Goal: Transaction & Acquisition: Purchase product/service

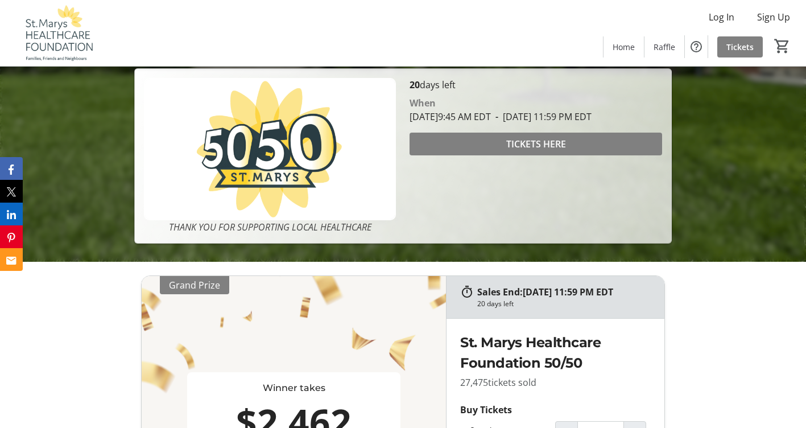
scroll to position [398, 0]
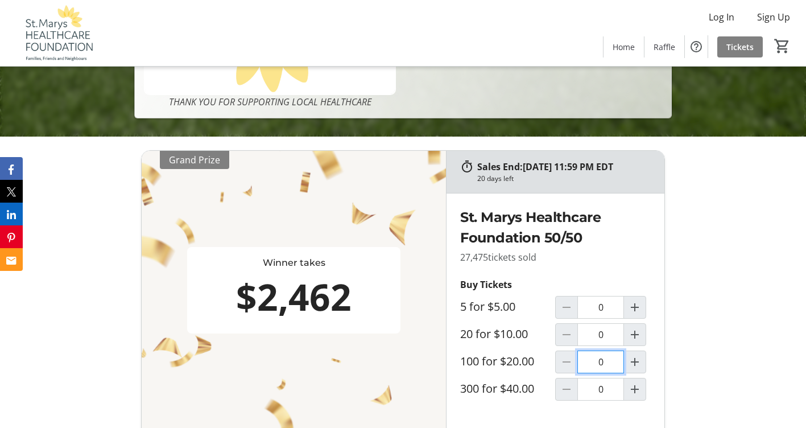
click at [602, 359] on input "0" at bounding box center [600, 361] width 47 height 23
click at [629, 361] on mat-icon "Increment by one" at bounding box center [635, 362] width 14 height 14
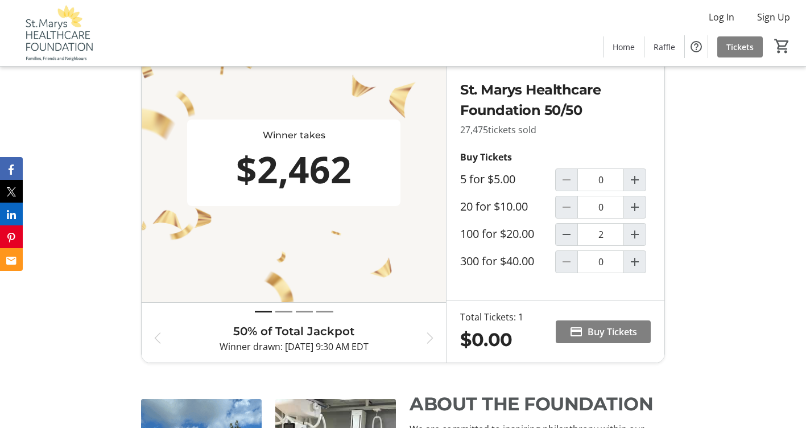
type input "1"
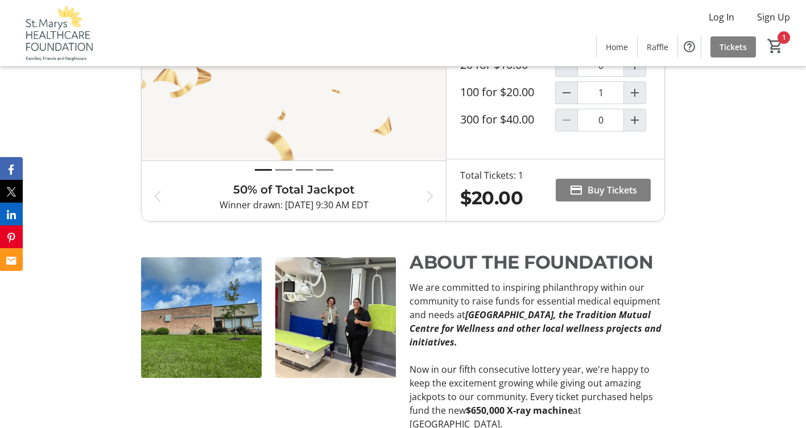
scroll to position [682, 0]
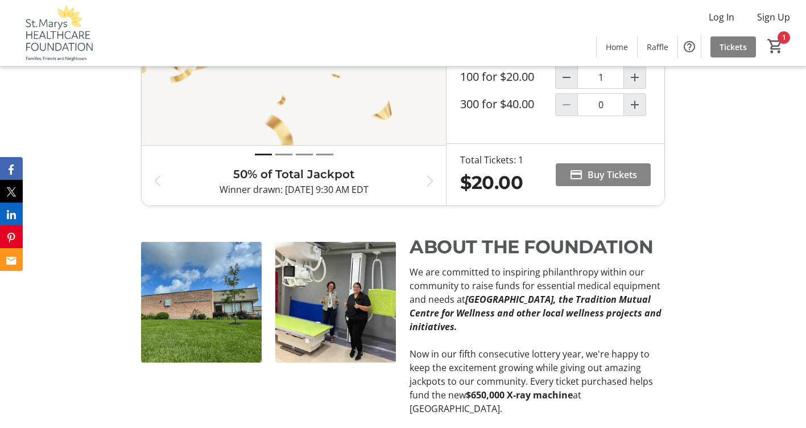
click at [599, 177] on span "Buy Tickets" at bounding box center [611, 175] width 49 height 14
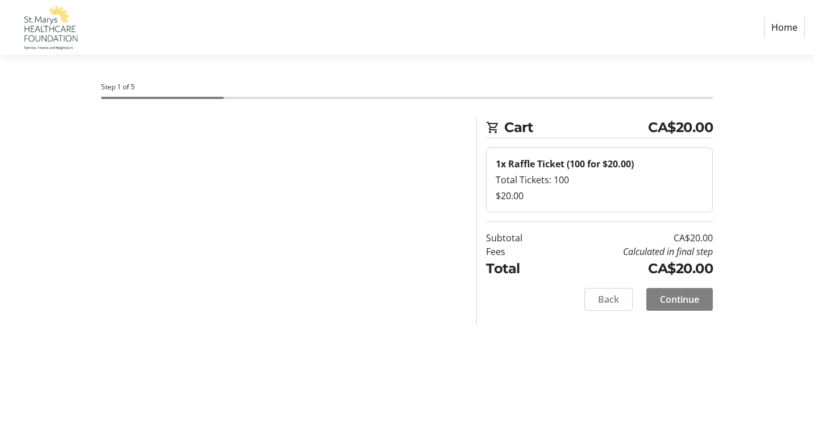
select select "CA"
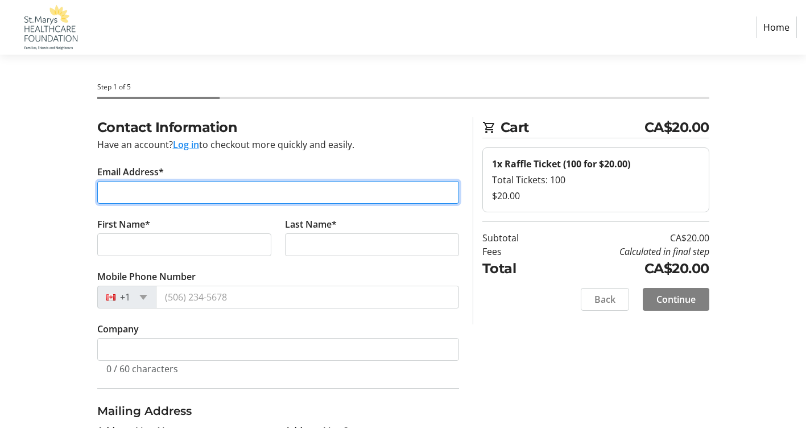
click at [136, 193] on input "Email Address*" at bounding box center [278, 192] width 362 height 23
type input "[EMAIL_ADDRESS][DOMAIN_NAME]"
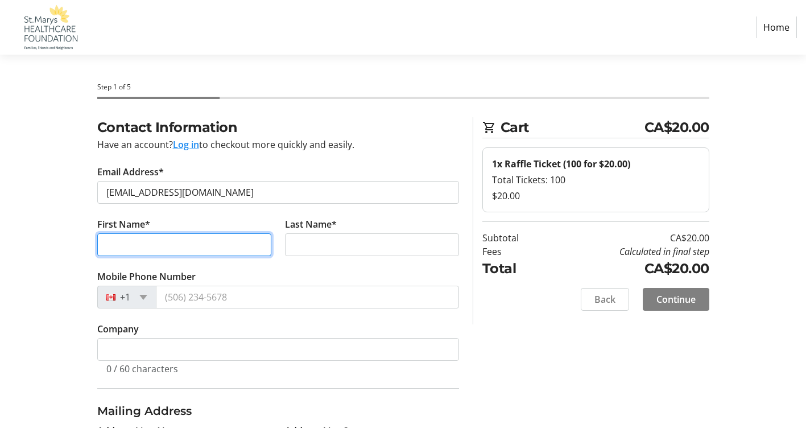
type input "[PERSON_NAME]"
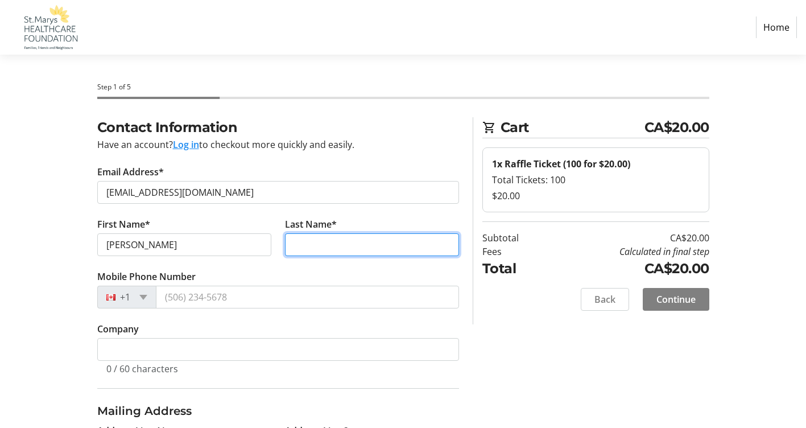
type input "[PERSON_NAME]"
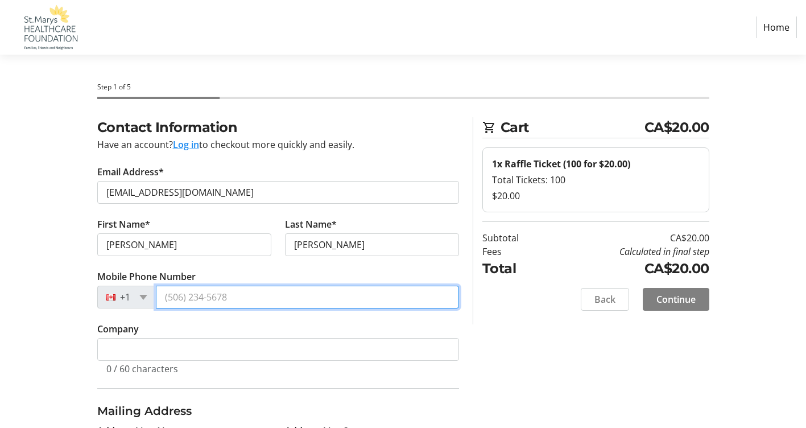
type input "[PHONE_NUMBER]"
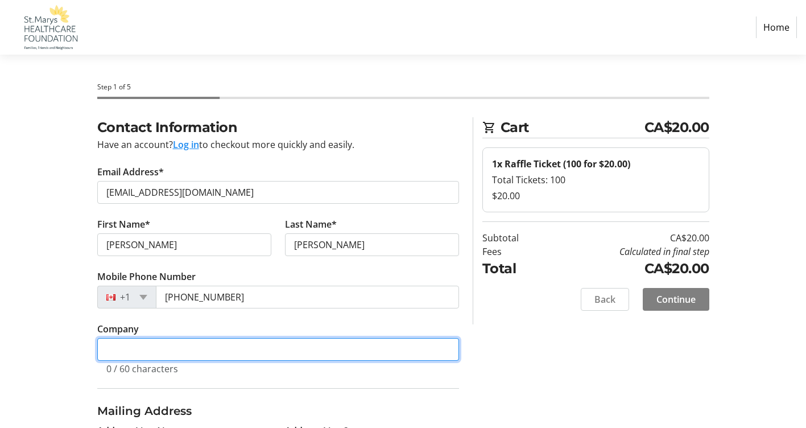
type input "[PERSON_NAME]"
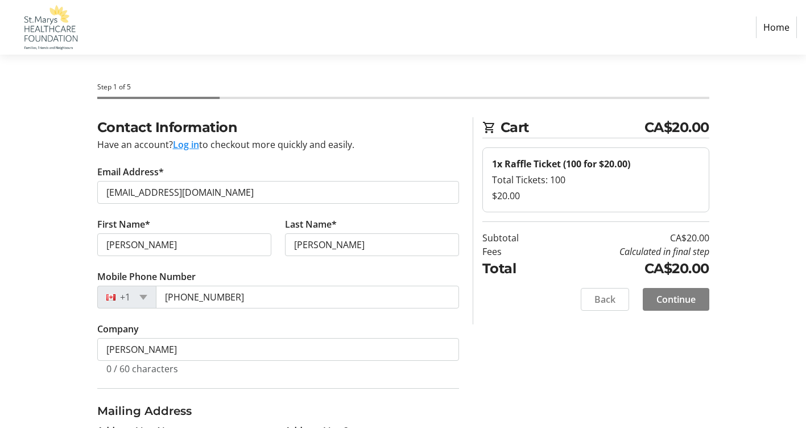
type input "34399 Granton Line,"
type input "Granton"
select select "ON"
type input "N0M1V0"
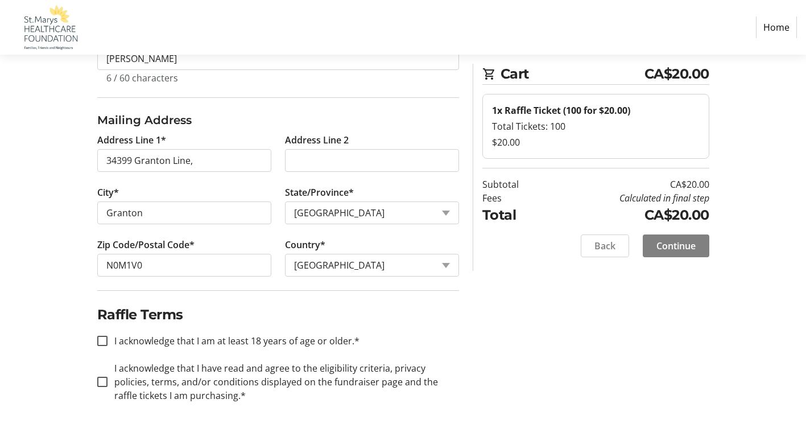
scroll to position [292, 0]
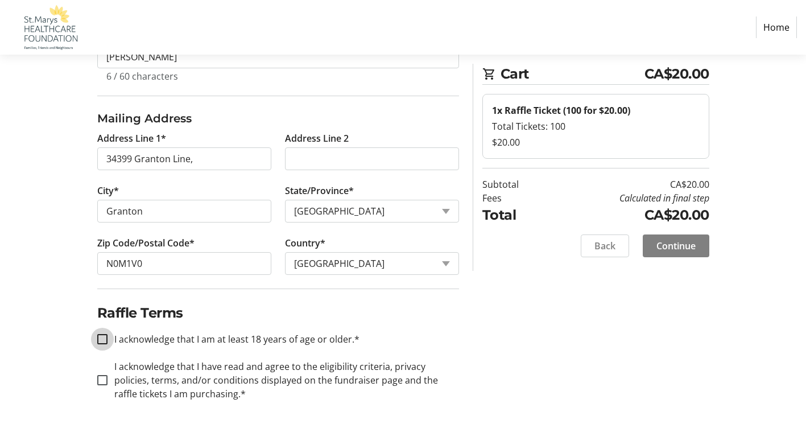
click at [102, 338] on input "I acknowledge that I am at least 18 years of age or older.*" at bounding box center [102, 339] width 10 height 10
checkbox input "true"
click at [105, 382] on input "I acknowledge that I have read and agree to the eligibility criteria, privacy p…" at bounding box center [102, 380] width 10 height 10
checkbox input "true"
click at [670, 247] on span "Continue" at bounding box center [675, 246] width 39 height 14
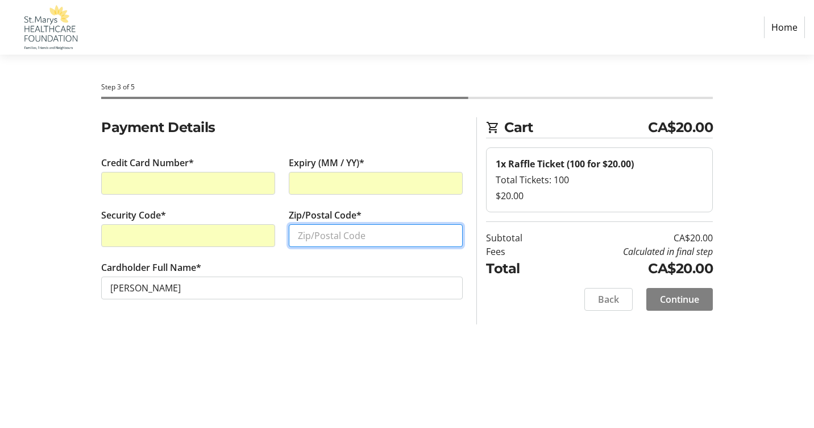
click at [317, 232] on input "Zip/Postal Code*" at bounding box center [376, 235] width 174 height 23
type input "N0M1V0"
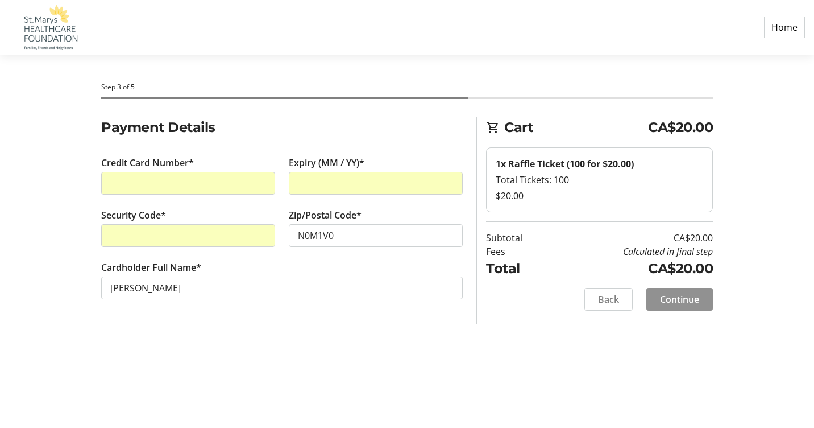
click at [673, 296] on span "Continue" at bounding box center [679, 299] width 39 height 14
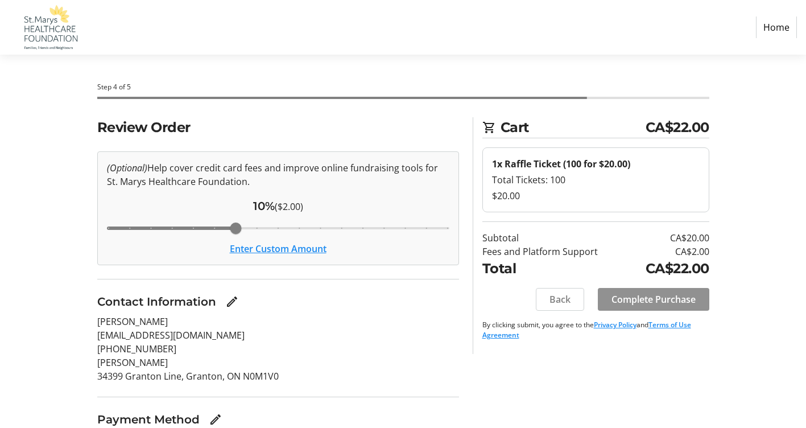
click at [641, 298] on span "Complete Purchase" at bounding box center [653, 299] width 84 height 14
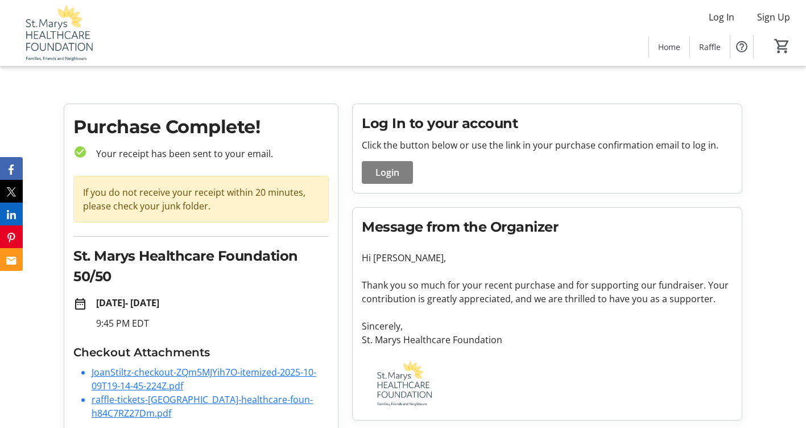
scroll to position [20, 0]
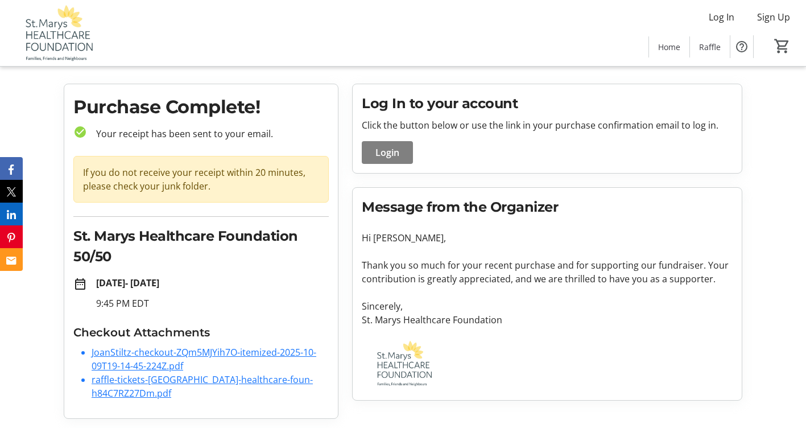
click at [158, 354] on link "JoanStiltz-checkout-ZQm5MJYih7O-itemized-2025-10-09T19-14-45-224Z.pdf" at bounding box center [204, 359] width 225 height 26
click at [183, 378] on link "raffle-tickets-[GEOGRAPHIC_DATA]-healthcare-foun-h84C7RZ27Dm.pdf" at bounding box center [202, 386] width 221 height 26
